Goal: Task Accomplishment & Management: Use online tool/utility

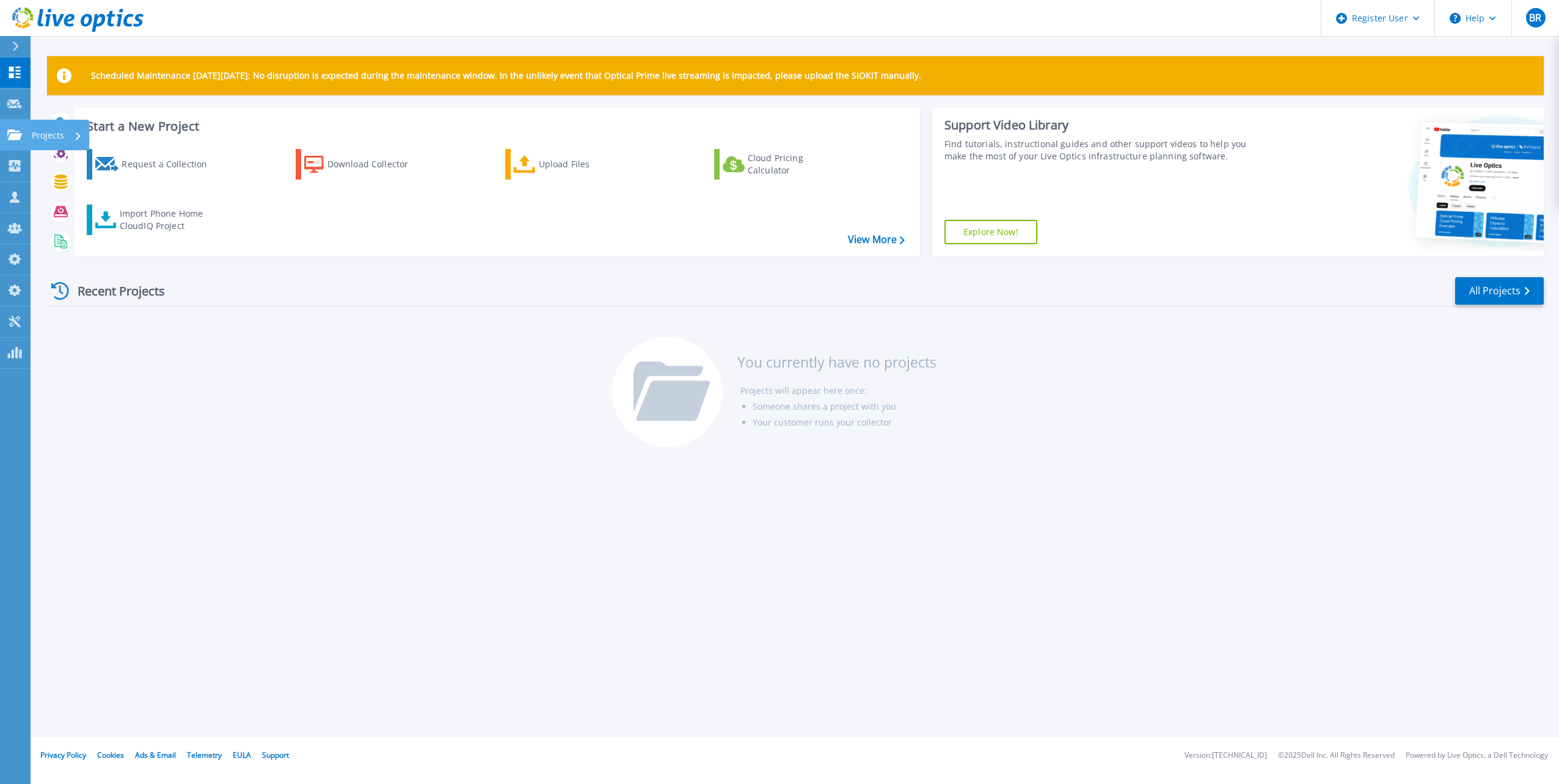
click at [65, 130] on div "Projects" at bounding box center [57, 135] width 50 height 31
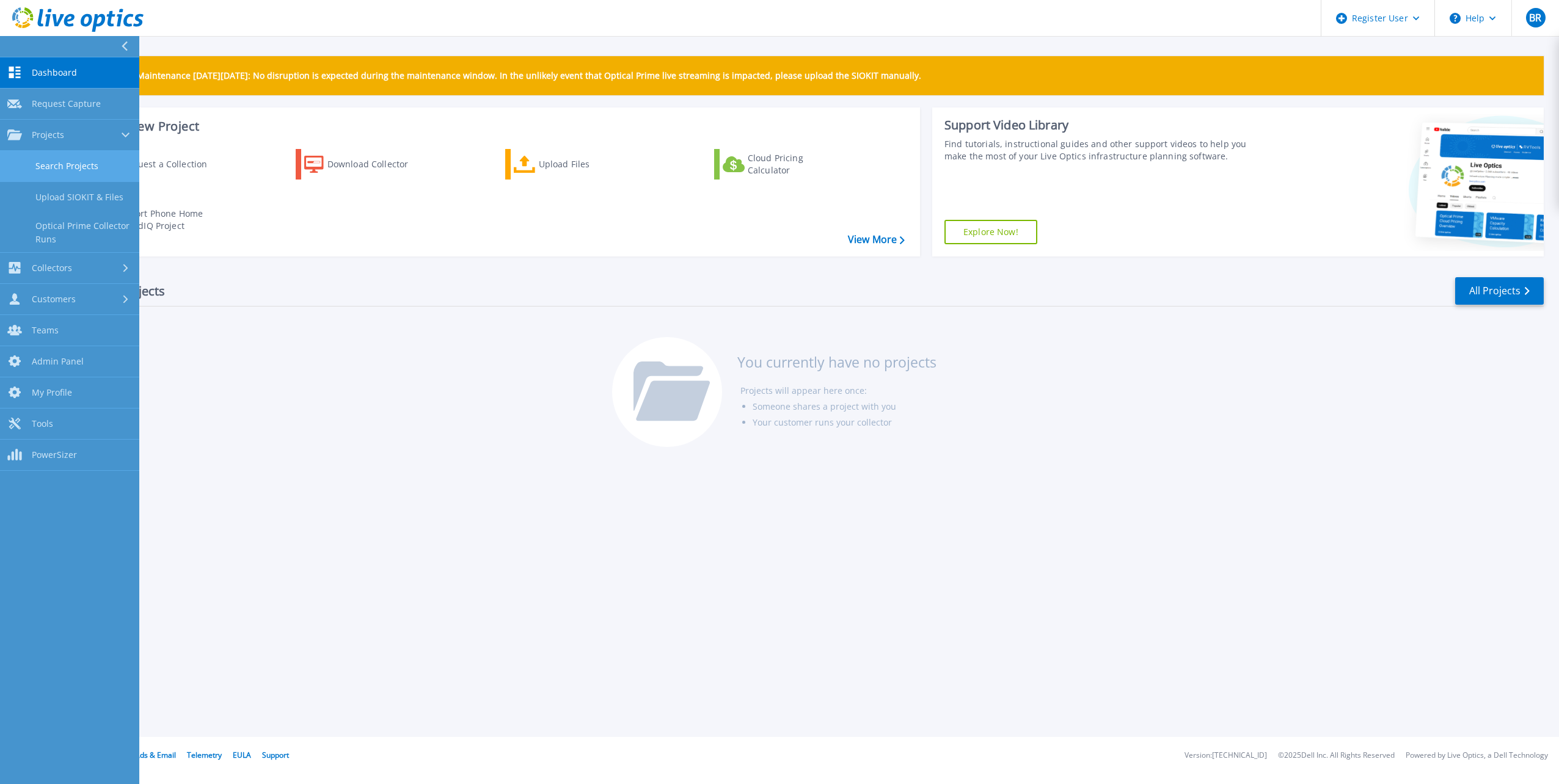
click at [85, 170] on link "Search Projects" at bounding box center [69, 166] width 139 height 31
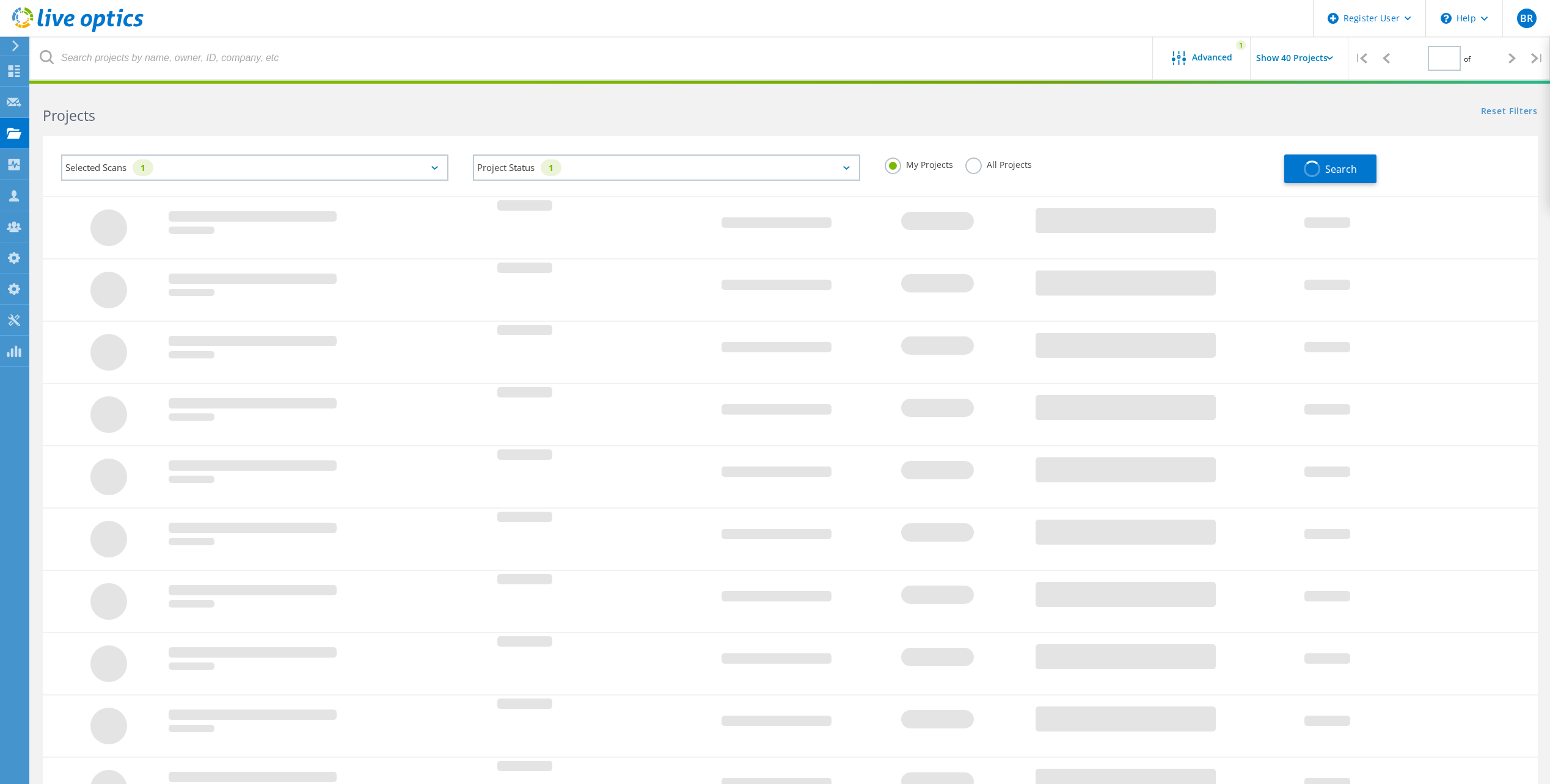
type input "1"
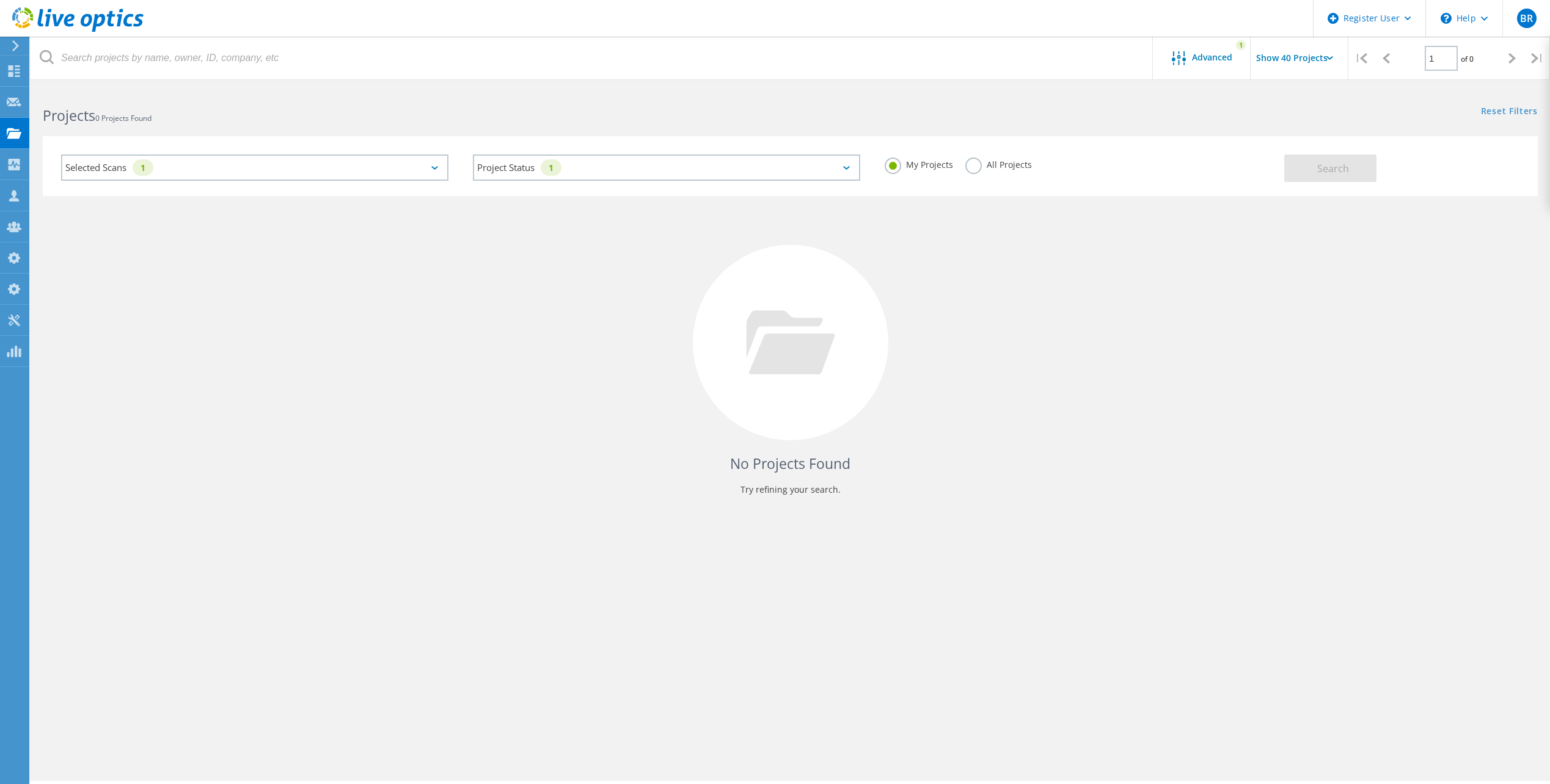
click at [976, 168] on label "All Projects" at bounding box center [998, 163] width 67 height 11
click at [0, 0] on input "All Projects" at bounding box center [0, 0] width 0 height 0
click at [1319, 167] on span "Search" at bounding box center [1333, 168] width 31 height 13
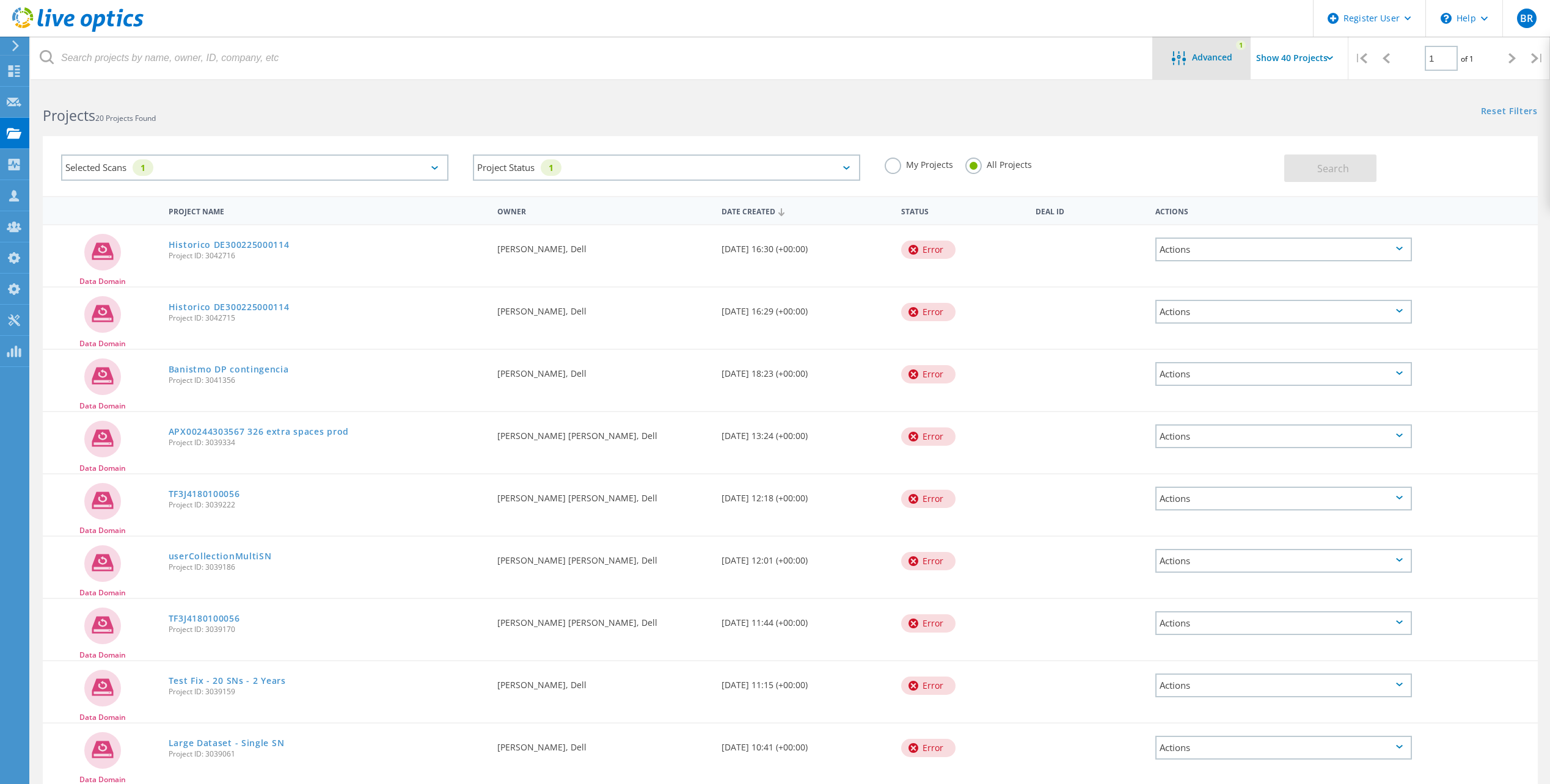
click at [1195, 59] on span "Advanced" at bounding box center [1212, 57] width 40 height 9
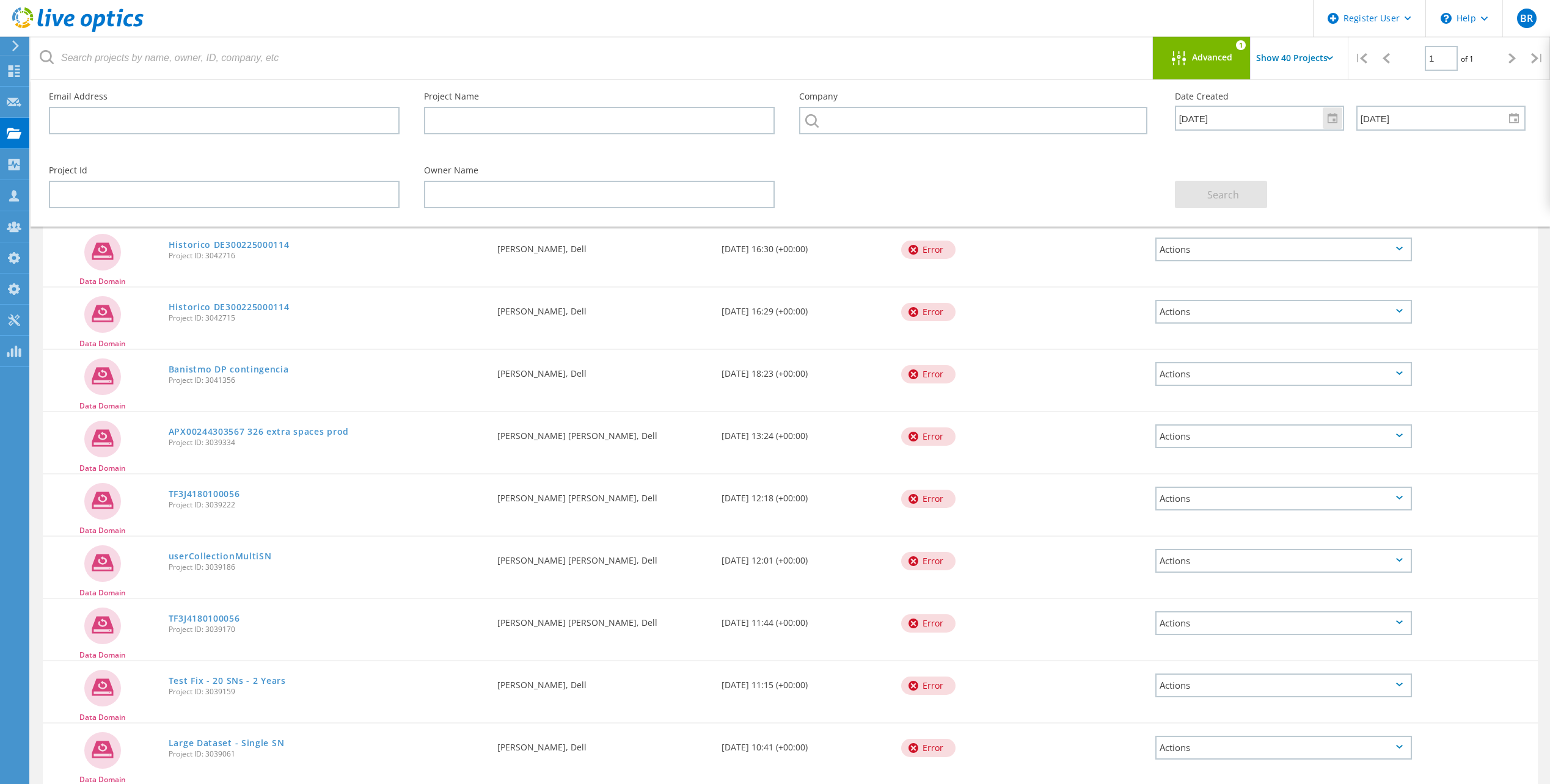
click at [1269, 118] on input "[DATE]" at bounding box center [1255, 118] width 158 height 23
click at [1332, 125] on div at bounding box center [1332, 118] width 20 height 21
click at [1232, 245] on span "15" at bounding box center [1230, 243] width 10 height 10
type input "[DATE]"
click at [1505, 123] on div at bounding box center [1513, 118] width 20 height 21
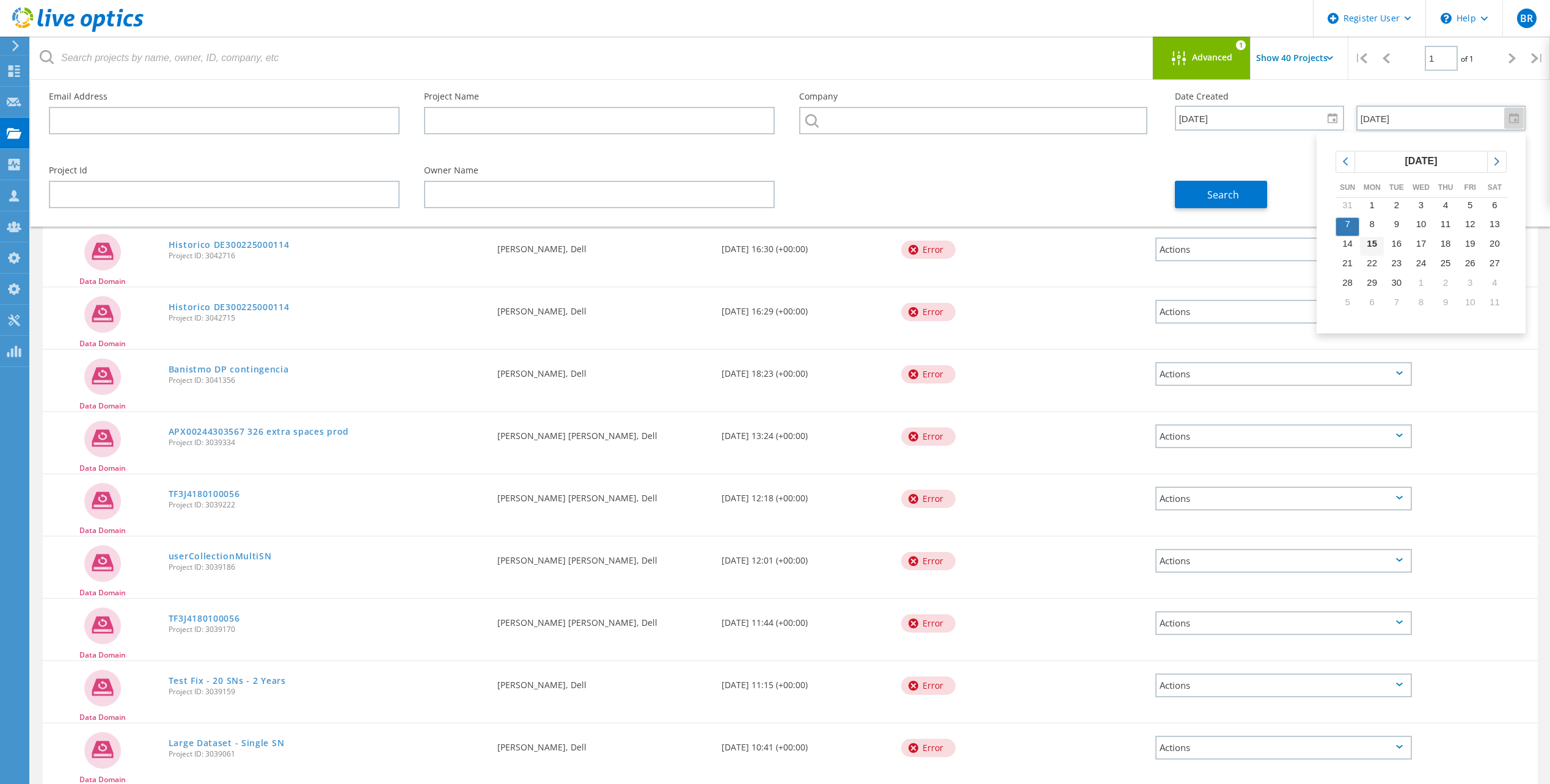
click at [1373, 244] on span "15" at bounding box center [1372, 243] width 10 height 10
type input "[DATE]"
click at [1337, 114] on div at bounding box center [1332, 118] width 20 height 21
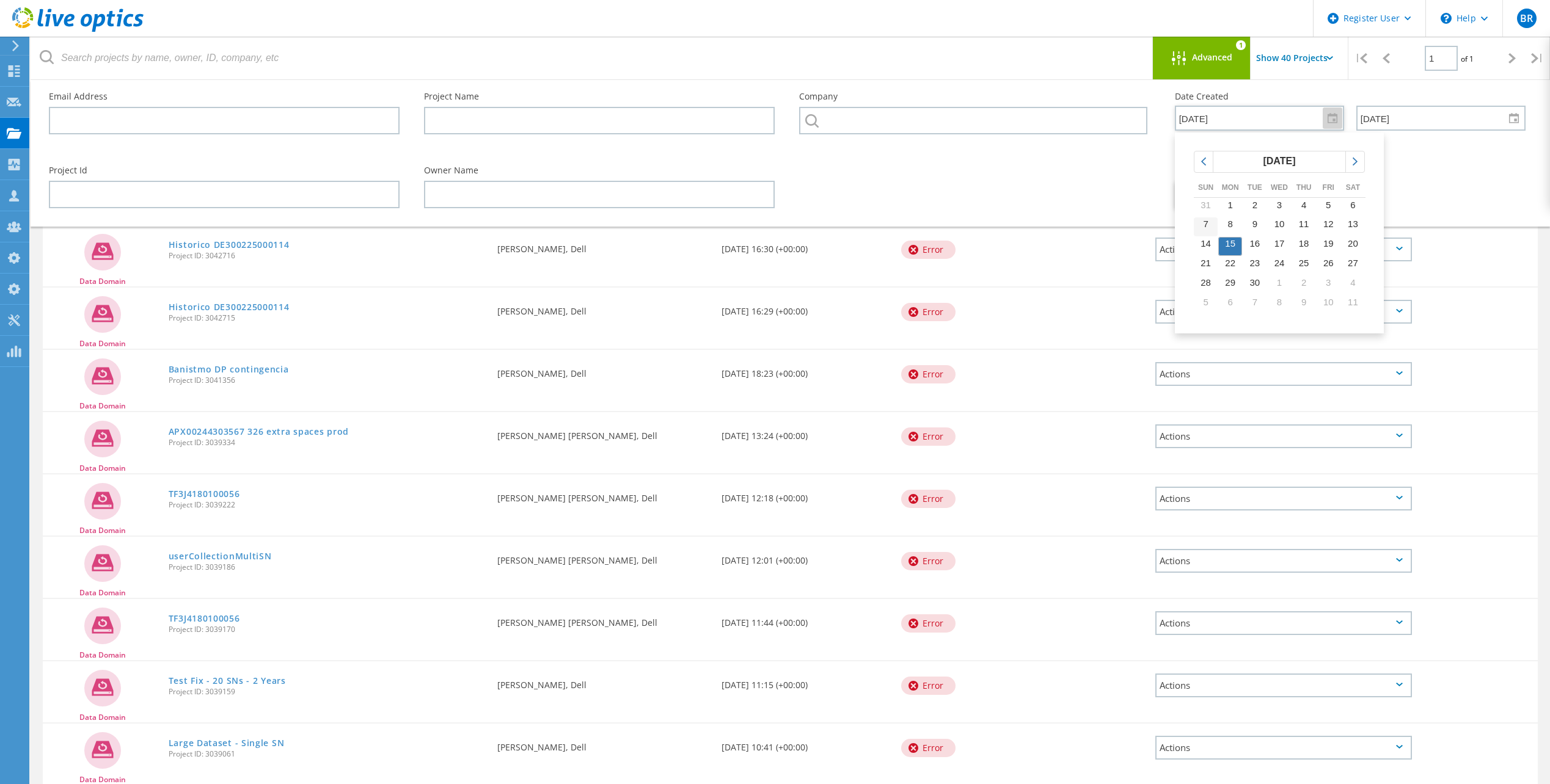
click at [1205, 218] on span "7" at bounding box center [1206, 223] width 5 height 10
type input "[DATE]"
click at [1226, 194] on span "Search" at bounding box center [1223, 194] width 31 height 13
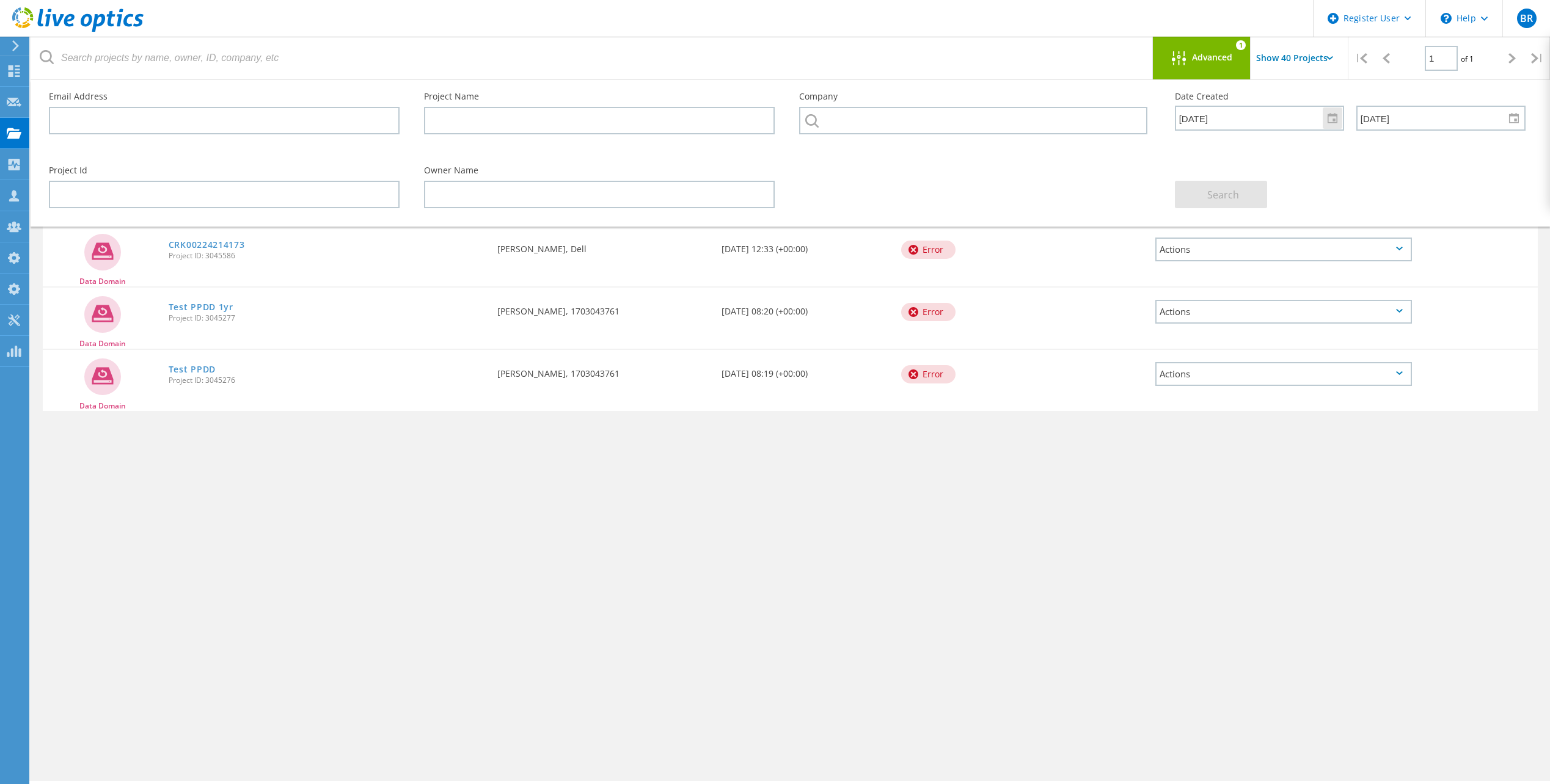
click at [1331, 118] on div at bounding box center [1332, 118] width 20 height 21
click at [1208, 221] on span "7" at bounding box center [1206, 223] width 5 height 10
drag, startPoint x: 1238, startPoint y: 123, endPoint x: 1128, endPoint y: 111, distance: 110.7
click at [1128, 111] on div "Email Address Project Name Company Date Created [DATE] Sun Mon Tue Wed Thu Fri …" at bounding box center [787, 116] width 1502 height 74
drag, startPoint x: 1414, startPoint y: 120, endPoint x: 1289, endPoint y: 124, distance: 125.1
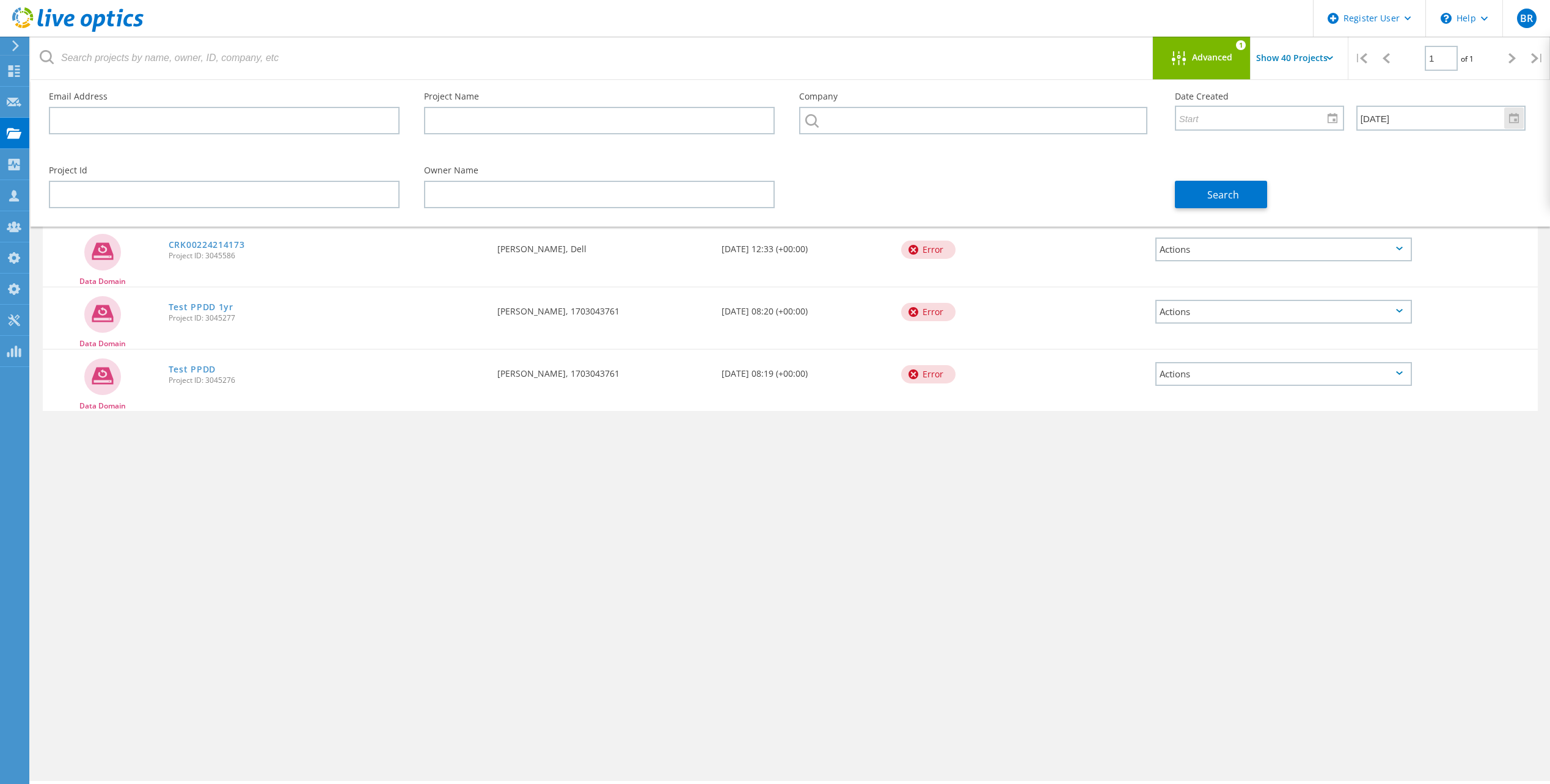
click at [1286, 120] on div "Sun Mon Tue Wed Thu Fri Sat 31 1 2 3 4 5 6 7 8 9 10 11 12 13 14 15 16 17 18 19 …" at bounding box center [1350, 119] width 351 height 24
click at [1360, 178] on div "Search" at bounding box center [1350, 188] width 375 height 67
click at [1249, 194] on button "Search" at bounding box center [1221, 194] width 93 height 28
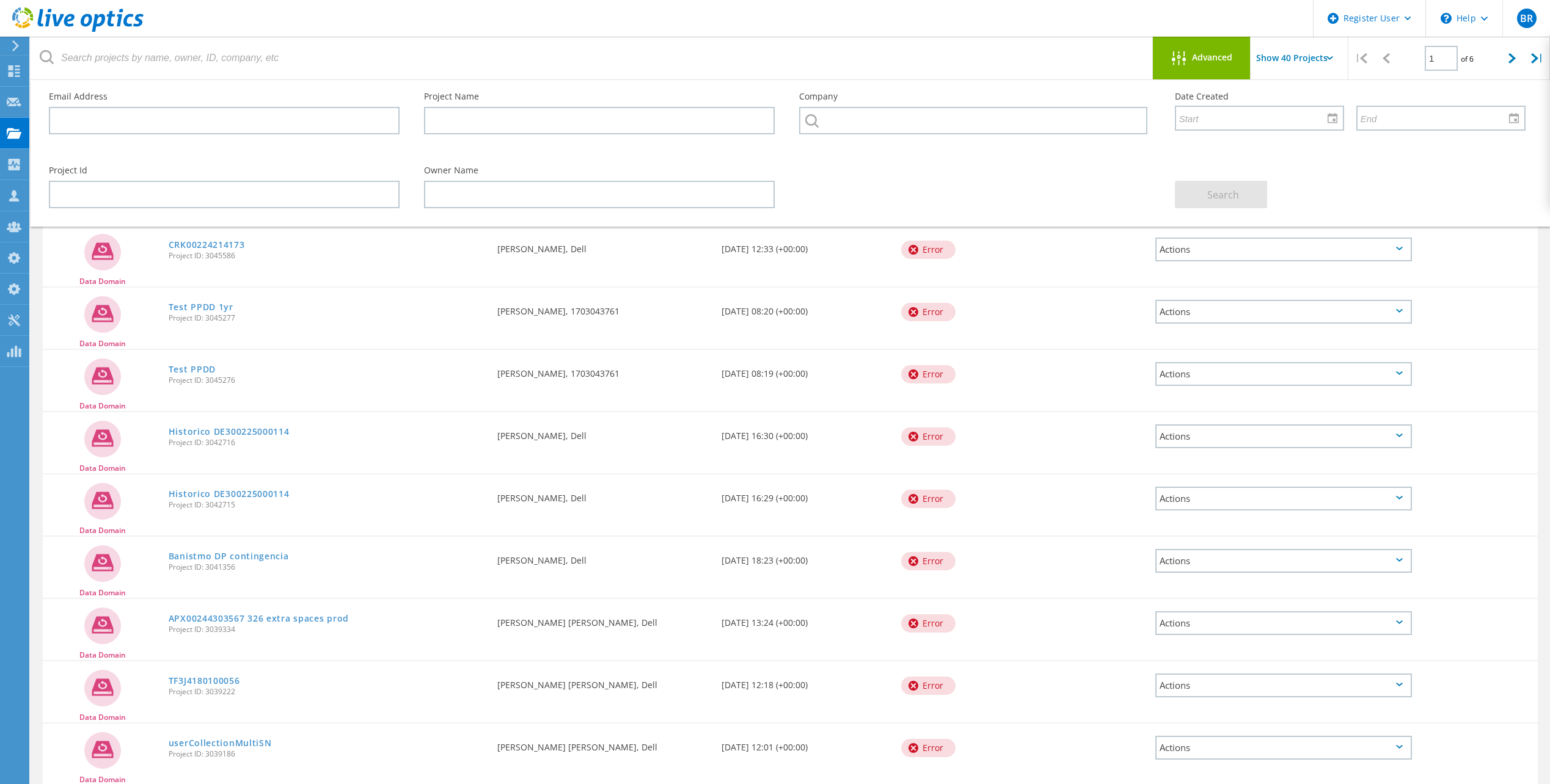
click at [1221, 53] on span "Advanced" at bounding box center [1212, 57] width 40 height 9
